Goal: Check status

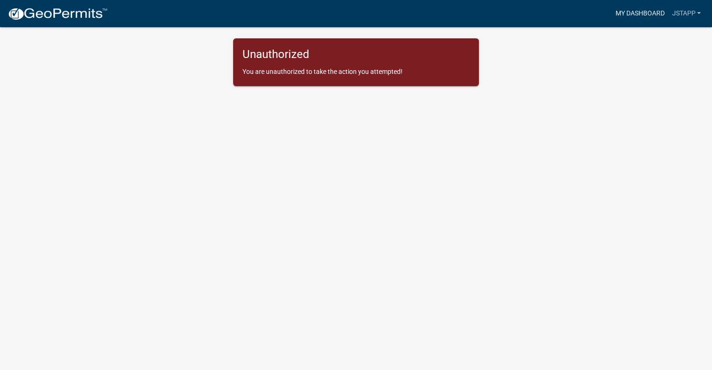
click at [628, 15] on link "My Dashboard" at bounding box center [640, 14] width 57 height 18
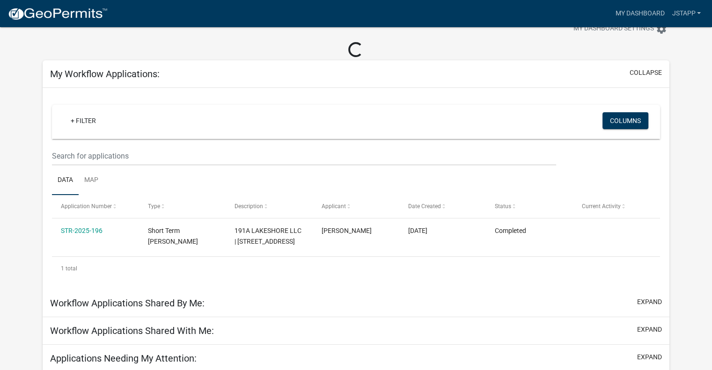
scroll to position [47, 0]
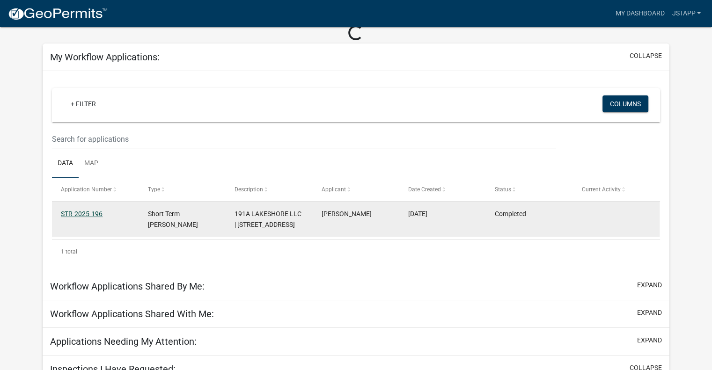
click at [88, 212] on link "STR-2025-196" at bounding box center [82, 213] width 42 height 7
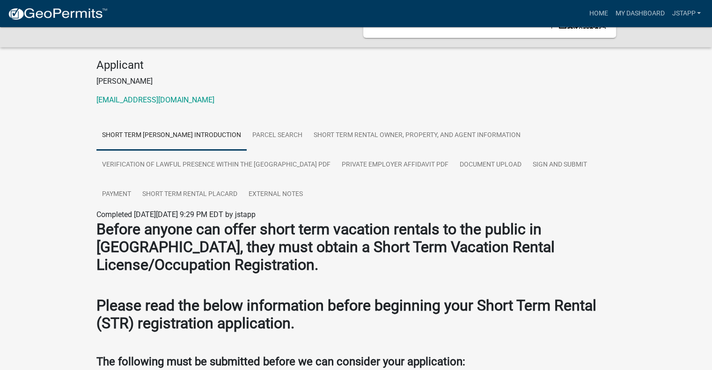
scroll to position [54, 0]
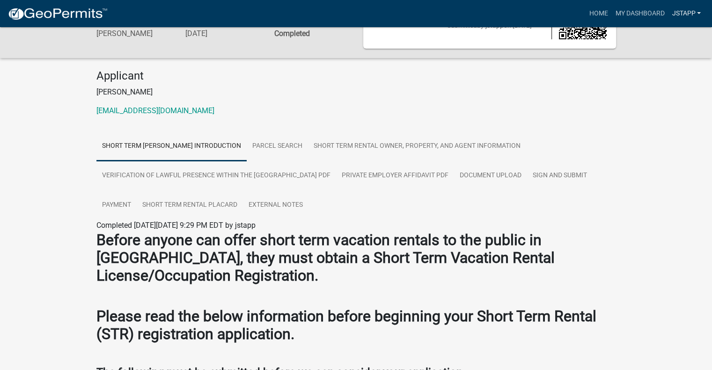
click at [684, 15] on link "jstapp" at bounding box center [686, 14] width 37 height 18
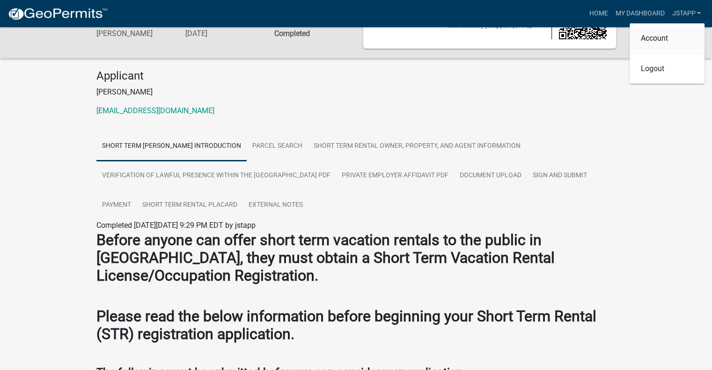
click at [665, 37] on link "Account" at bounding box center [667, 38] width 75 height 22
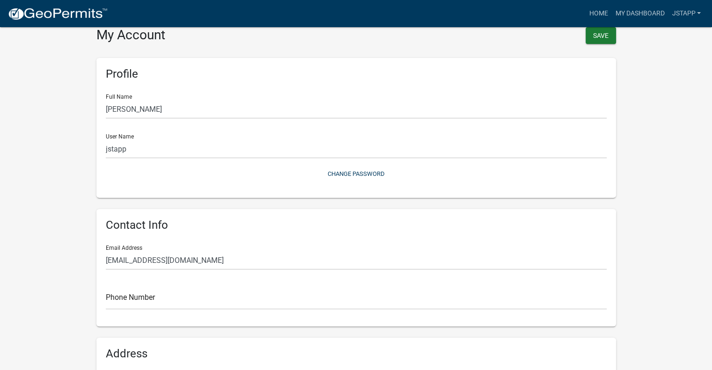
scroll to position [38, 0]
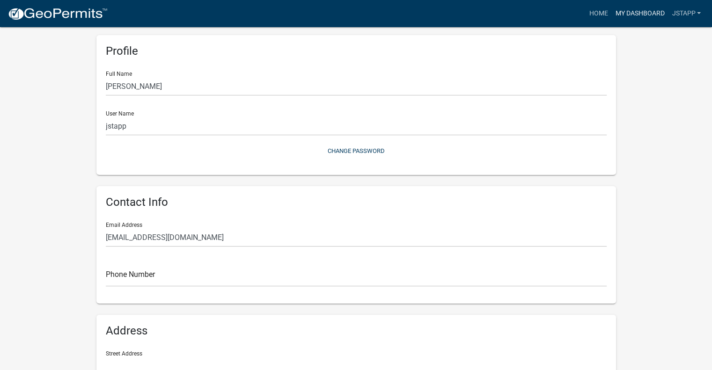
click at [621, 17] on link "My Dashboard" at bounding box center [640, 14] width 57 height 18
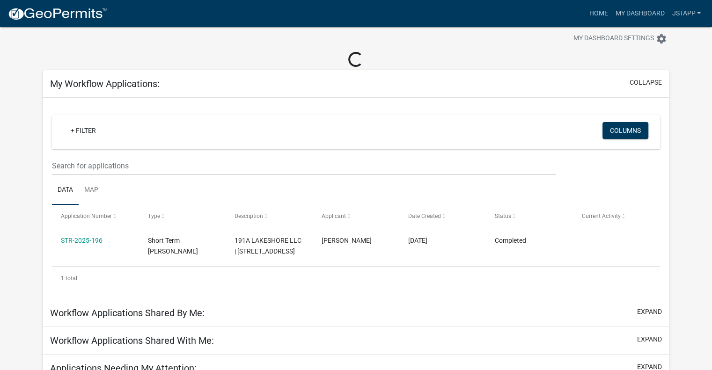
scroll to position [4, 0]
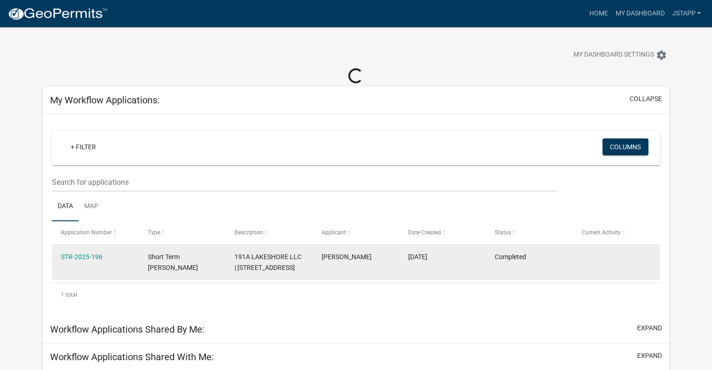
click at [472, 266] on datatable-body-cell "03/18/2025" at bounding box center [442, 262] width 87 height 35
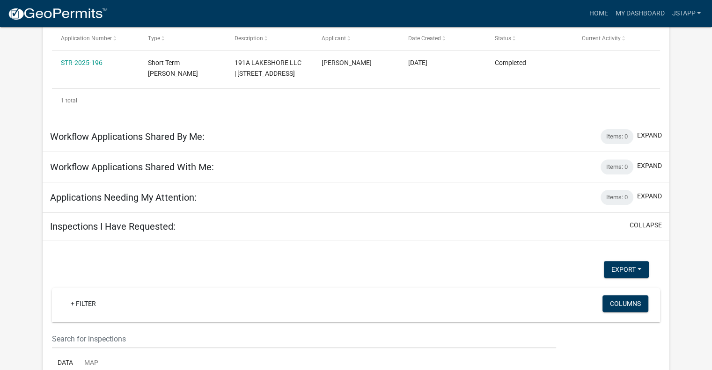
scroll to position [0, 0]
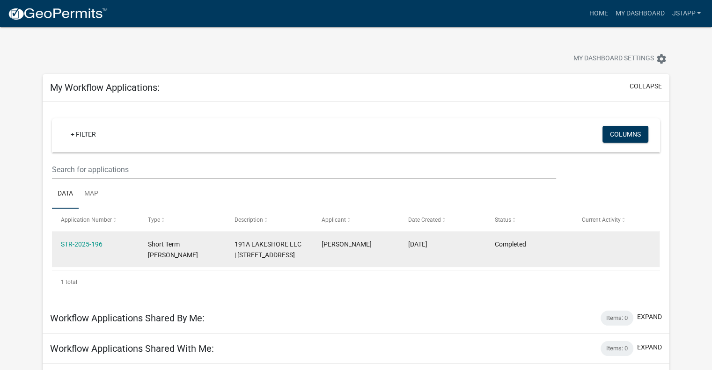
click at [286, 244] on span "191A LAKESHORE LLC | 191A LAKESHORE DR" at bounding box center [268, 250] width 67 height 18
click at [196, 249] on div "Short Term Rental Registration" at bounding box center [182, 250] width 69 height 22
click at [76, 246] on link "STR-2025-196" at bounding box center [82, 244] width 42 height 7
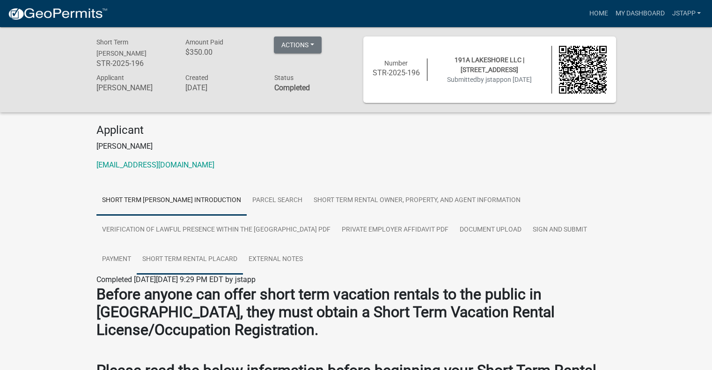
click at [206, 264] on link "Short Term Rental Placard" at bounding box center [190, 260] width 106 height 30
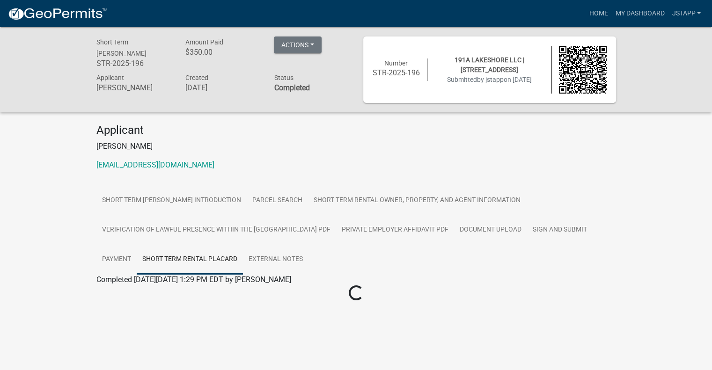
scroll to position [27, 0]
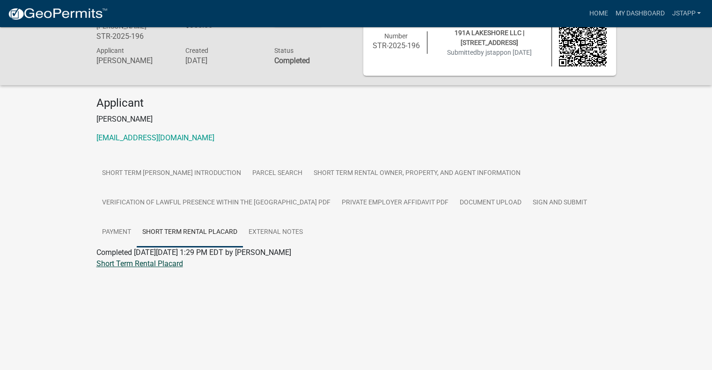
click at [129, 264] on link "Short Term Rental Placard" at bounding box center [139, 263] width 87 height 9
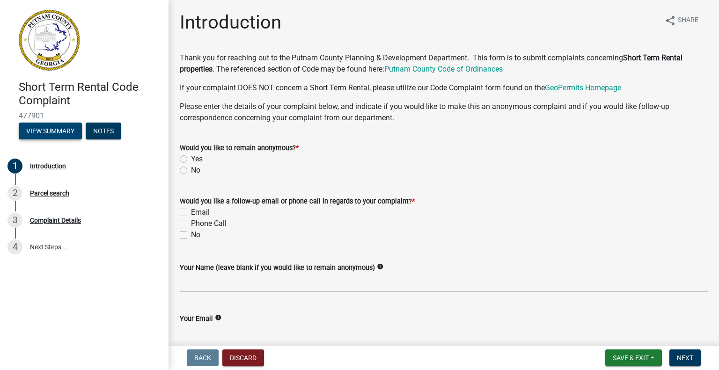
click at [64, 133] on button "View Summary" at bounding box center [50, 131] width 63 height 17
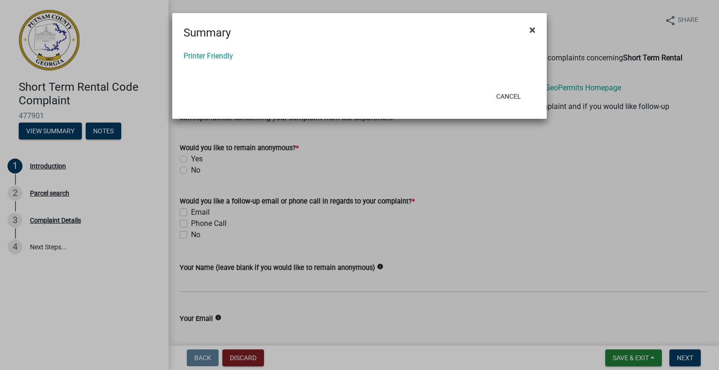
click at [538, 33] on button "×" at bounding box center [532, 30] width 21 height 26
